Goal: Task Accomplishment & Management: Manage account settings

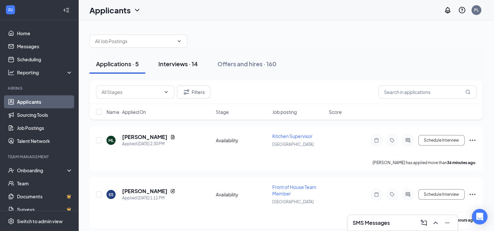
click at [189, 64] on div "Interviews · 14" at bounding box center [178, 64] width 40 height 8
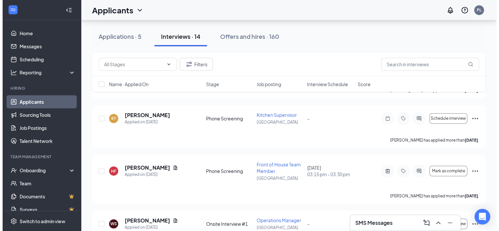
scroll to position [486, 0]
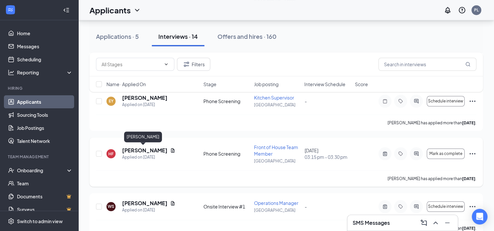
click at [148, 149] on h5 "[PERSON_NAME]" at bounding box center [144, 150] width 45 height 7
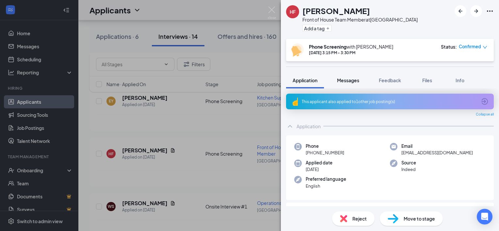
click at [350, 80] on span "Messages" at bounding box center [348, 80] width 22 height 6
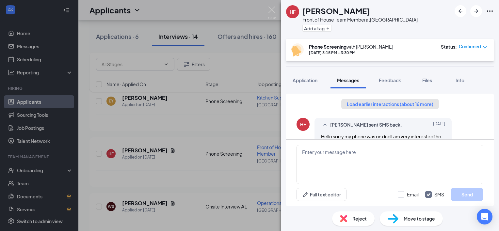
click at [390, 105] on button "Load earlier interactions (about 16 more)" at bounding box center [390, 104] width 98 height 10
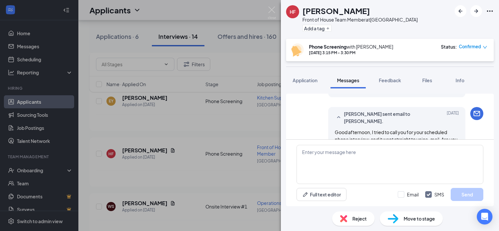
scroll to position [311, 0]
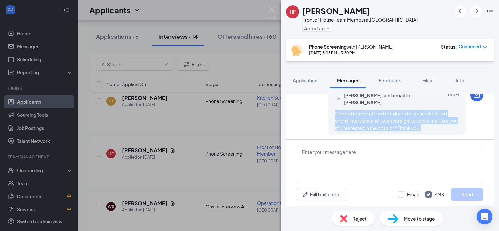
drag, startPoint x: 431, startPoint y: 129, endPoint x: 330, endPoint y: 114, distance: 102.1
click at [335, 114] on div "Good afternoon, I tried to call you for your scheduled phone interview, and it …" at bounding box center [397, 121] width 124 height 22
copy span "Good afternoon, I tried to call you for your scheduled phone interview, and it …"
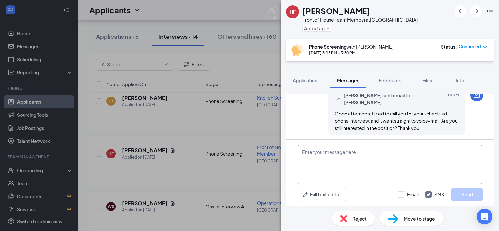
click at [331, 154] on textarea at bounding box center [390, 164] width 187 height 39
paste textarea "Good afternoon, I tried to call you for your scheduled phone interview, and it …"
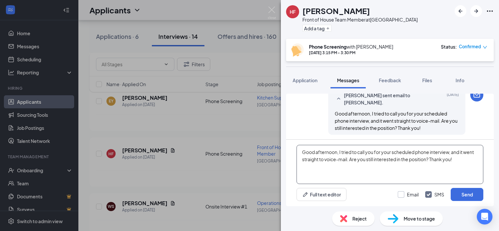
type textarea "Good afternoon, I tried to call you for your scheduled phone interview, and it …"
click at [402, 195] on input "Email" at bounding box center [408, 194] width 21 height 7
checkbox input "true"
click at [459, 197] on button "Send" at bounding box center [467, 194] width 33 height 13
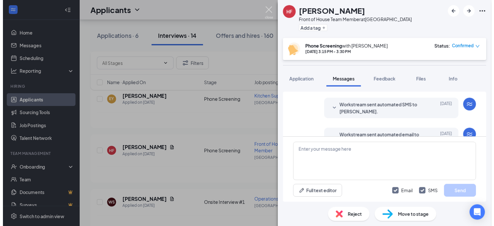
scroll to position [768, 0]
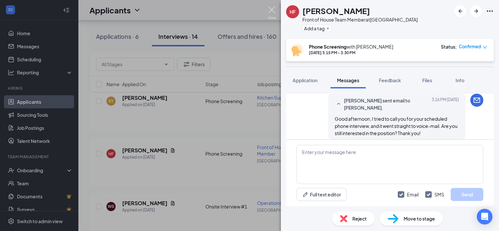
click at [273, 7] on img at bounding box center [272, 13] width 8 height 13
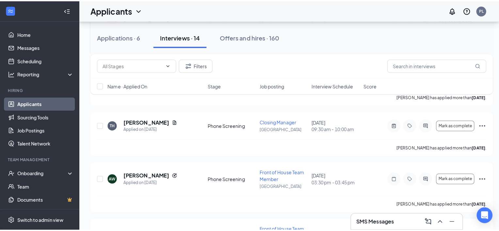
scroll to position [619, 0]
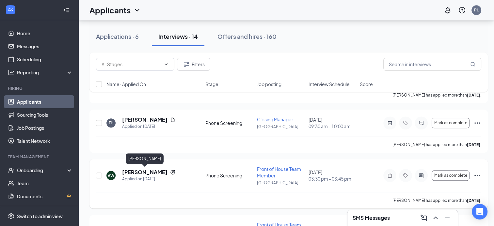
click at [162, 171] on h5 "[PERSON_NAME]" at bounding box center [144, 172] width 45 height 7
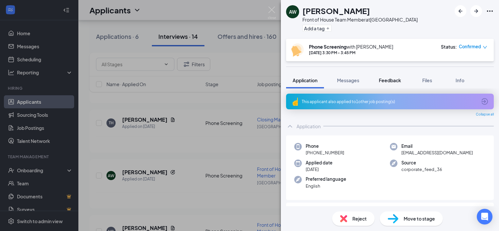
click at [384, 84] on button "Feedback" at bounding box center [389, 80] width 35 height 16
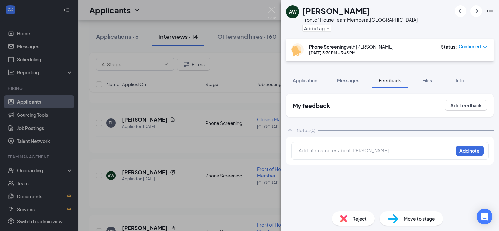
click at [335, 146] on div "Add internal notes about [PERSON_NAME] Add note" at bounding box center [389, 151] width 197 height 18
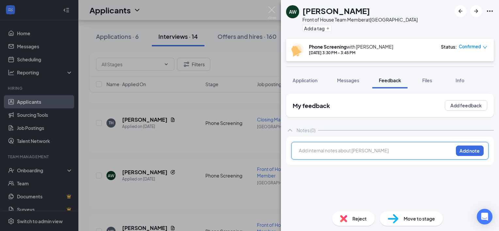
click at [335, 153] on div at bounding box center [376, 150] width 154 height 7
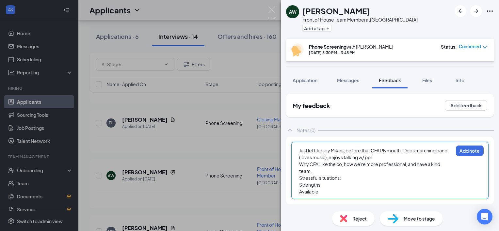
click at [349, 177] on div "Stressful situations:" at bounding box center [376, 178] width 154 height 7
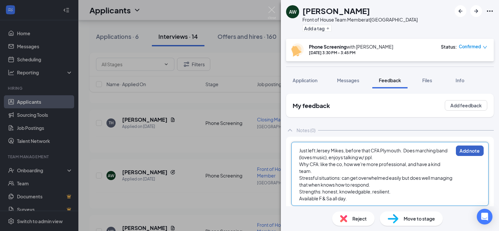
click at [465, 151] on button "Add note" at bounding box center [470, 151] width 28 height 10
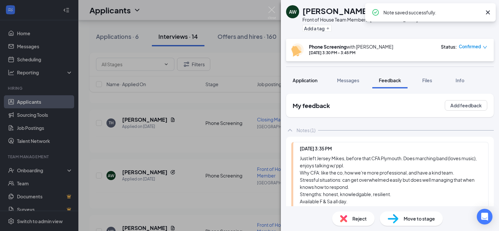
click at [306, 82] on span "Application" at bounding box center [305, 80] width 25 height 6
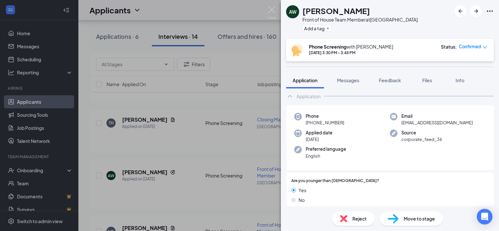
scroll to position [29, 0]
click at [385, 78] on span "Feedback" at bounding box center [390, 80] width 22 height 6
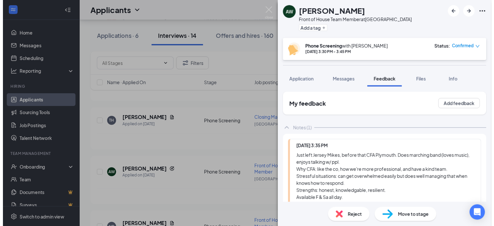
scroll to position [53, 0]
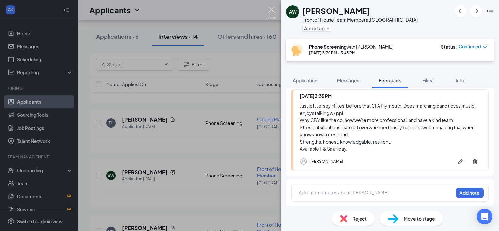
click at [274, 8] on img at bounding box center [272, 13] width 8 height 13
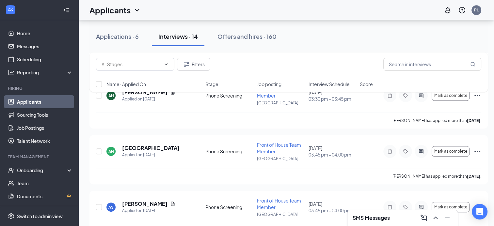
scroll to position [327, 5]
click at [135, 147] on h5 "[GEOGRAPHIC_DATA]" at bounding box center [150, 148] width 57 height 7
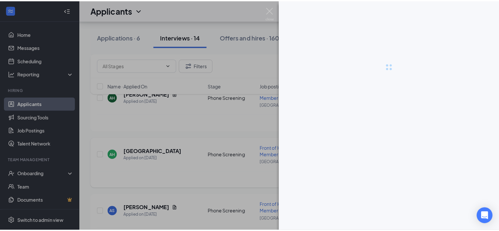
scroll to position [327, 0]
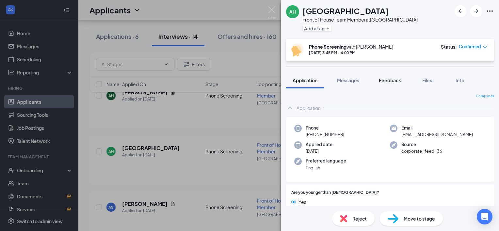
click at [398, 80] on span "Feedback" at bounding box center [390, 80] width 22 height 6
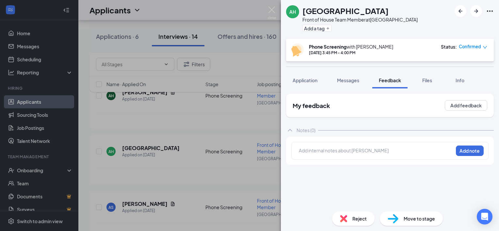
click at [367, 148] on div at bounding box center [376, 150] width 154 height 7
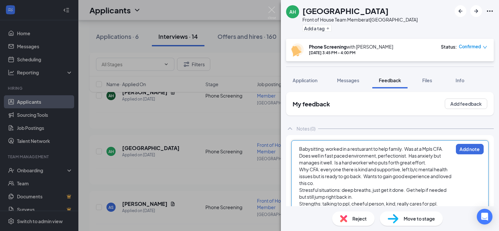
scroll to position [9, 0]
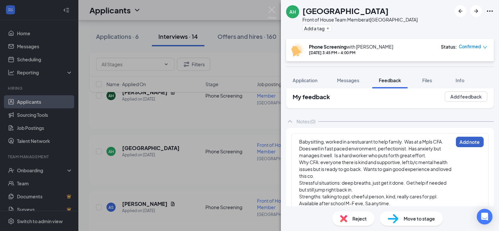
click at [464, 141] on button "Add note" at bounding box center [470, 142] width 28 height 10
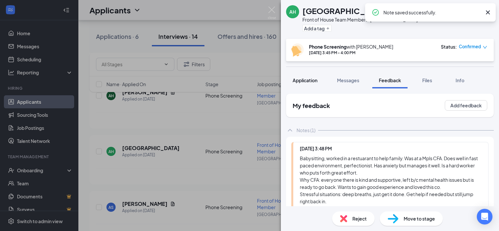
click at [310, 80] on span "Application" at bounding box center [305, 80] width 25 height 6
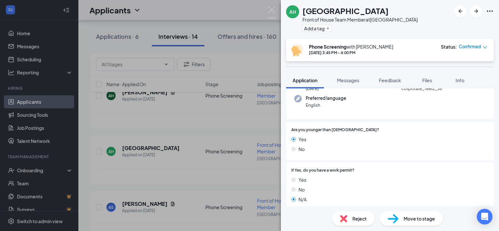
scroll to position [63, 0]
click at [389, 75] on button "Feedback" at bounding box center [389, 80] width 35 height 16
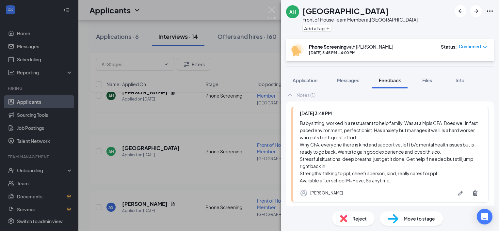
scroll to position [67, 0]
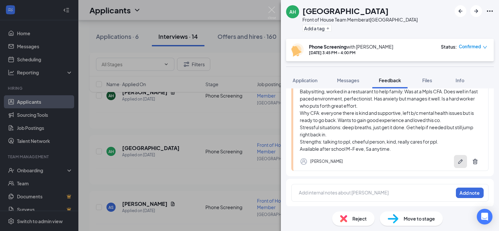
click at [457, 158] on icon "Pen" at bounding box center [460, 161] width 7 height 7
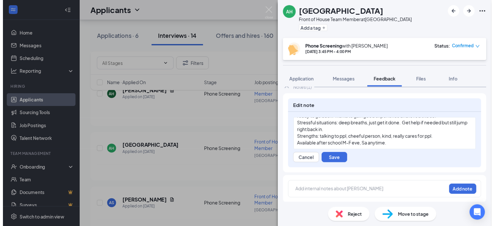
scroll to position [0, 0]
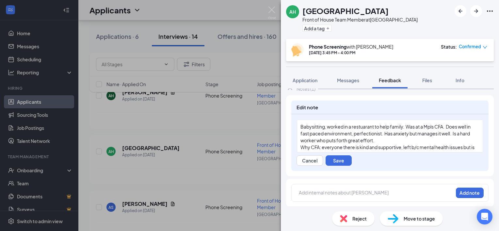
click at [389, 139] on div "Babysitting, worked in a restuarant to help family. Was at a Mpls CFA. Does wel…" at bounding box center [390, 133] width 179 height 21
click at [341, 161] on button "Save" at bounding box center [339, 160] width 26 height 10
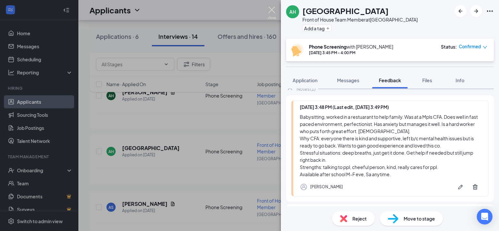
click at [272, 10] on img at bounding box center [272, 13] width 8 height 13
